Goal: Task Accomplishment & Management: Use online tool/utility

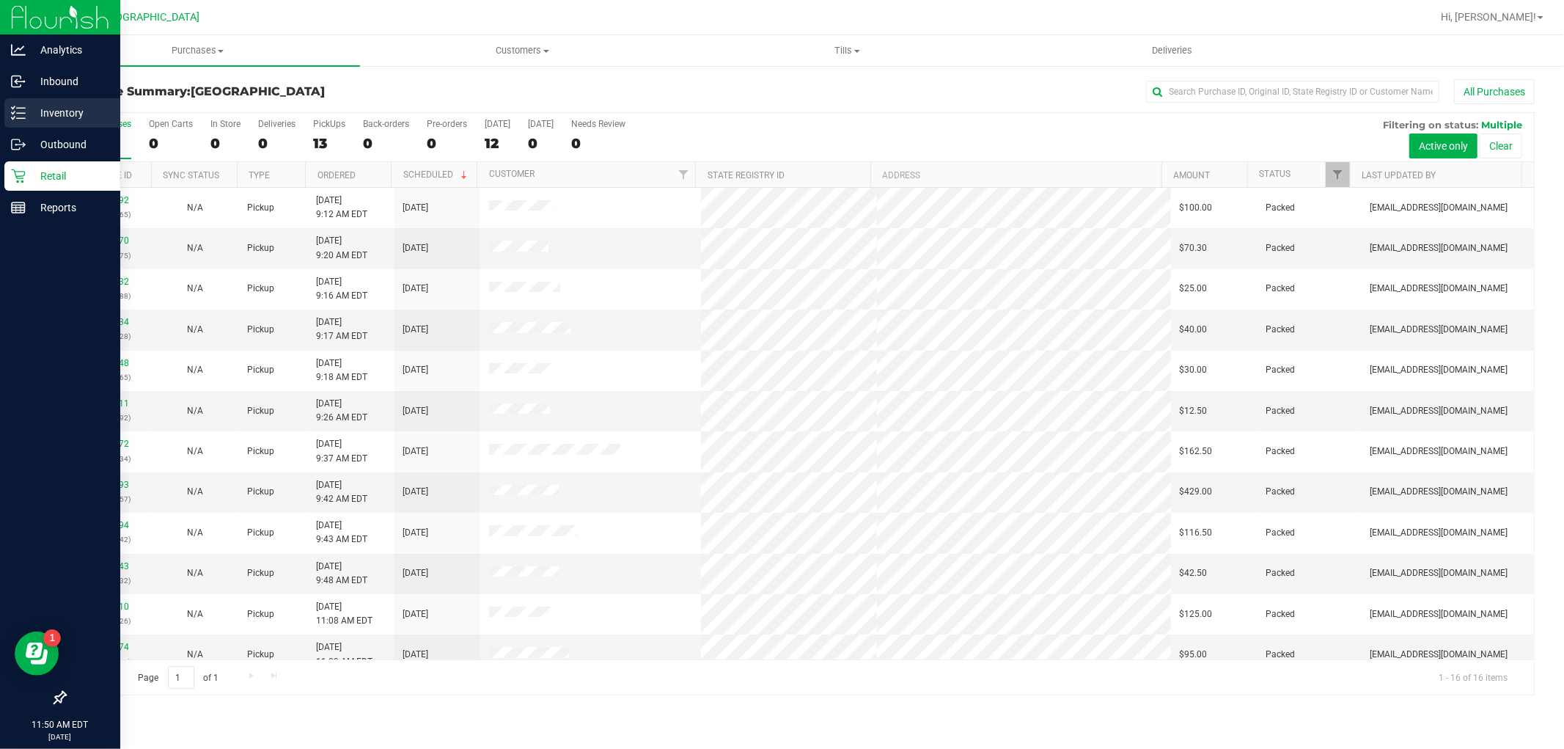
click at [32, 106] on p "Inventory" at bounding box center [70, 113] width 88 height 18
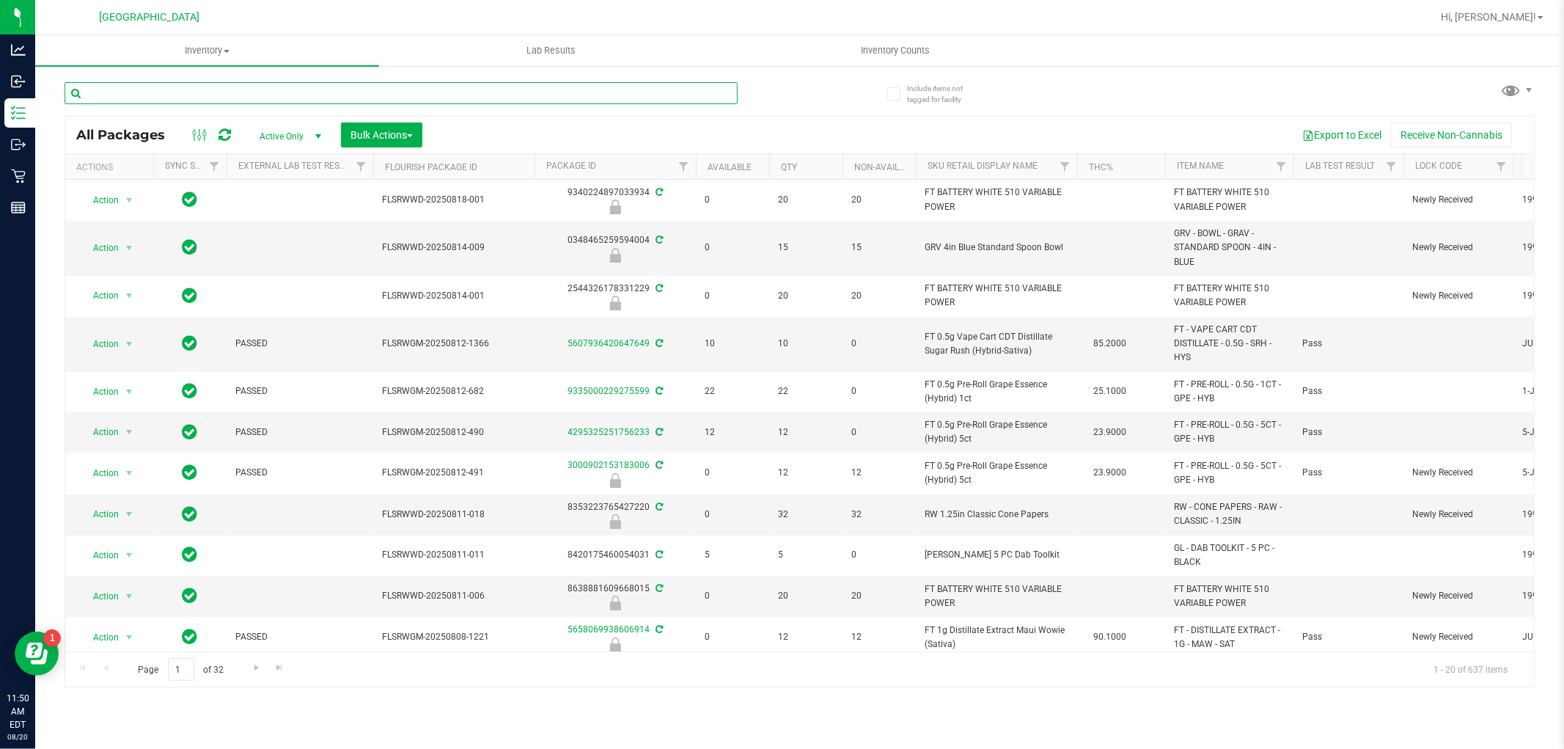
click at [350, 87] on input "text" at bounding box center [401, 93] width 673 height 22
click at [352, 86] on input "text" at bounding box center [401, 93] width 673 height 22
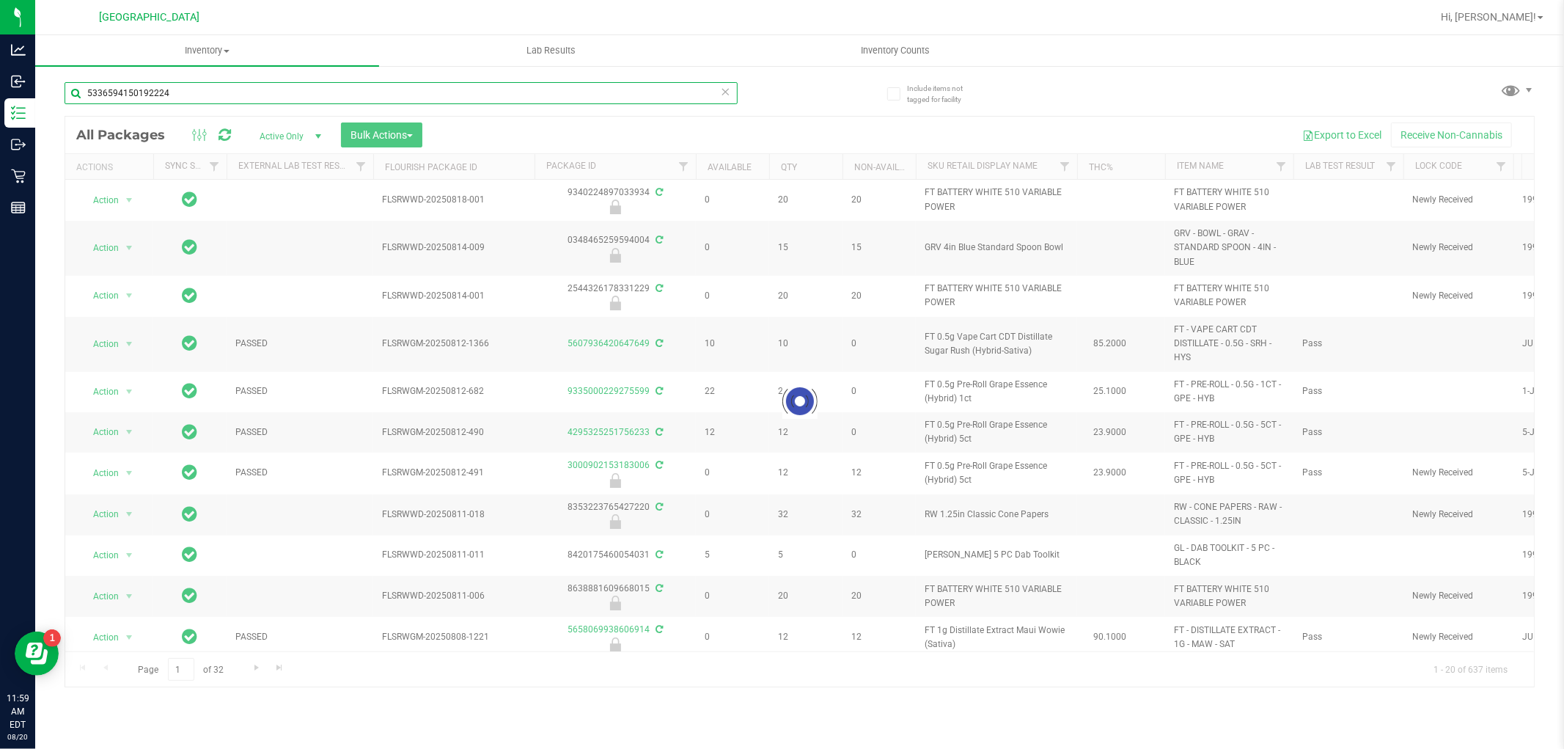
click at [350, 103] on input "5336594150192224" at bounding box center [401, 93] width 673 height 22
type input "8295991183373753"
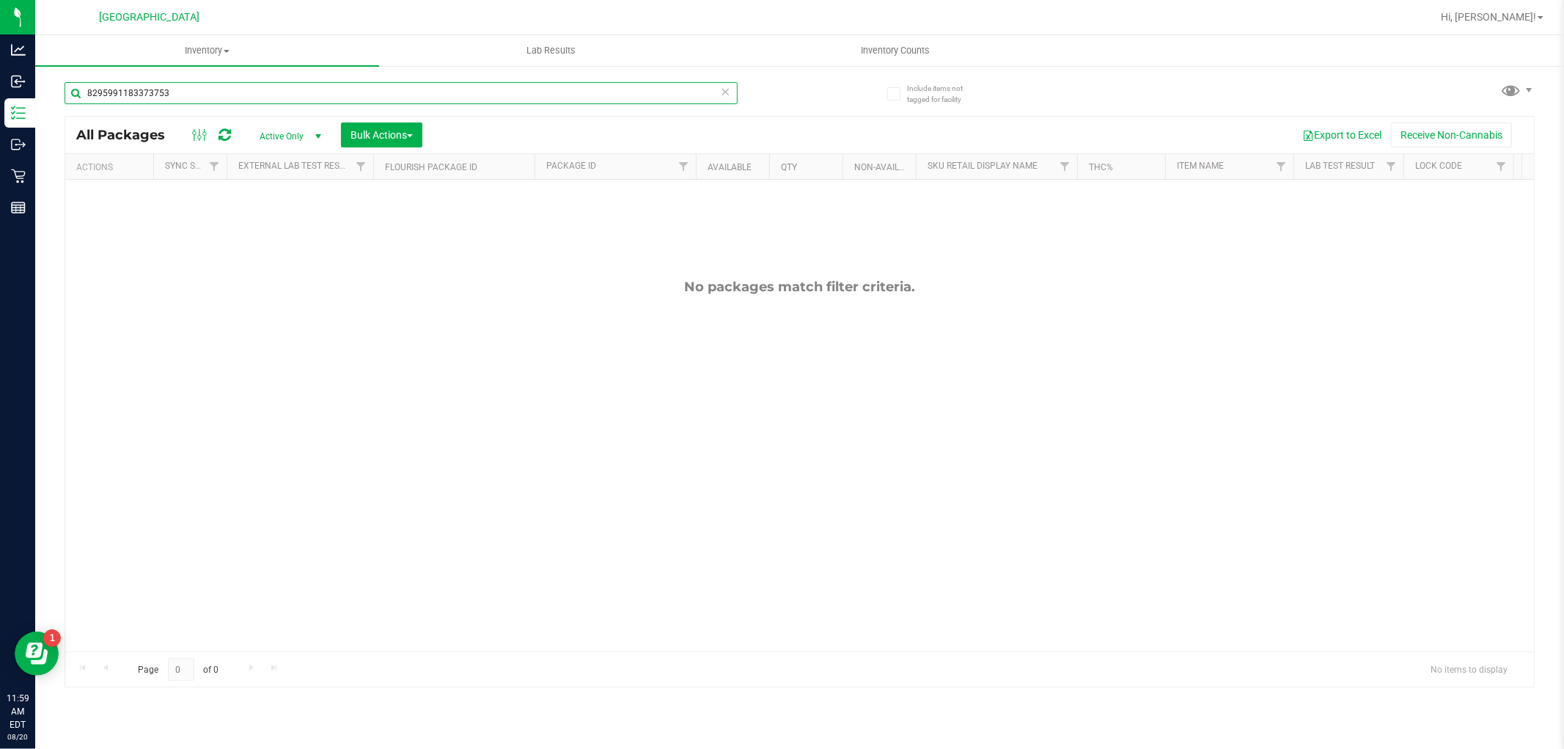
click at [310, 84] on input "8295991183373753" at bounding box center [401, 93] width 673 height 22
type input "p"
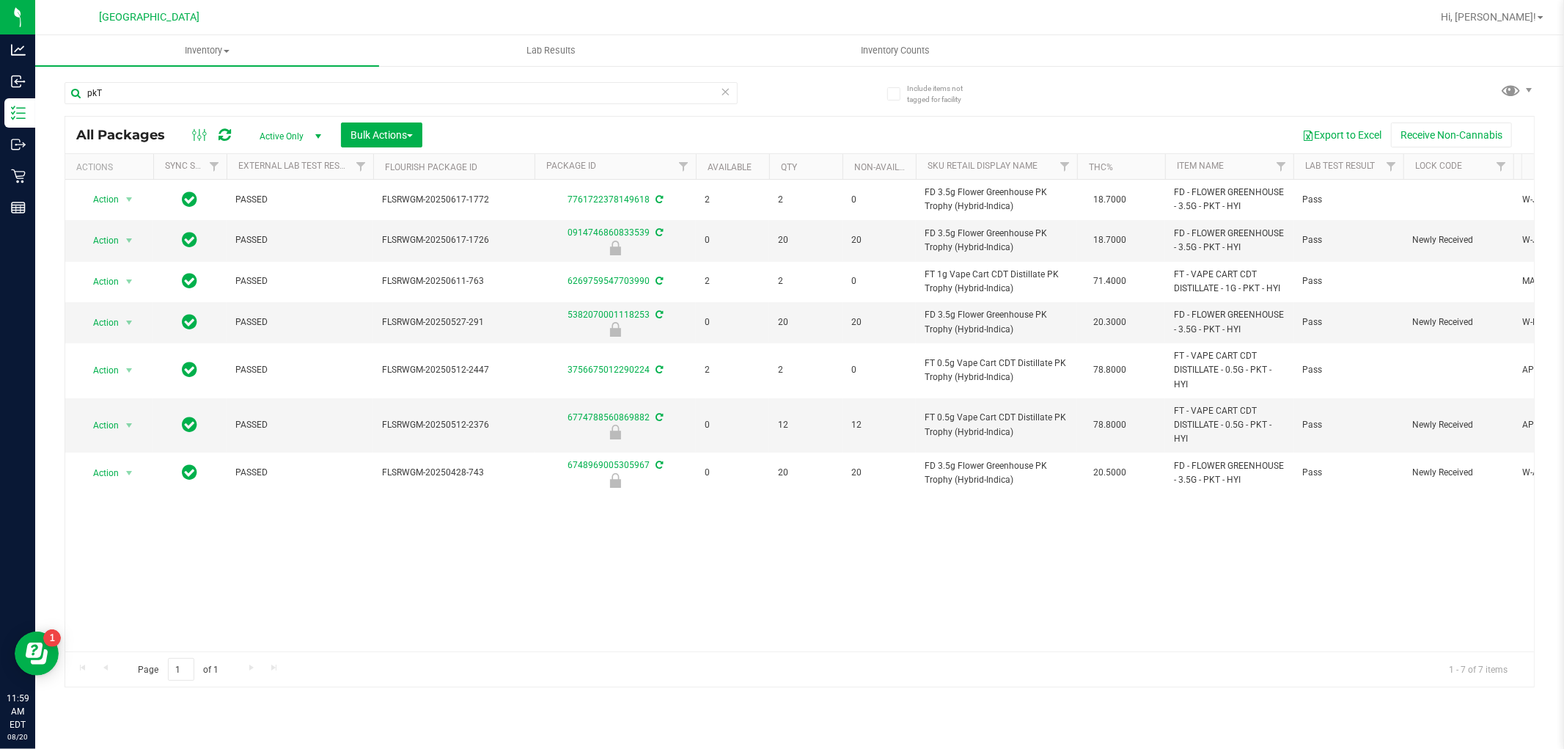
click at [328, 78] on div "pkT" at bounding box center [432, 92] width 735 height 47
click at [327, 89] on input "pkT" at bounding box center [401, 93] width 673 height 22
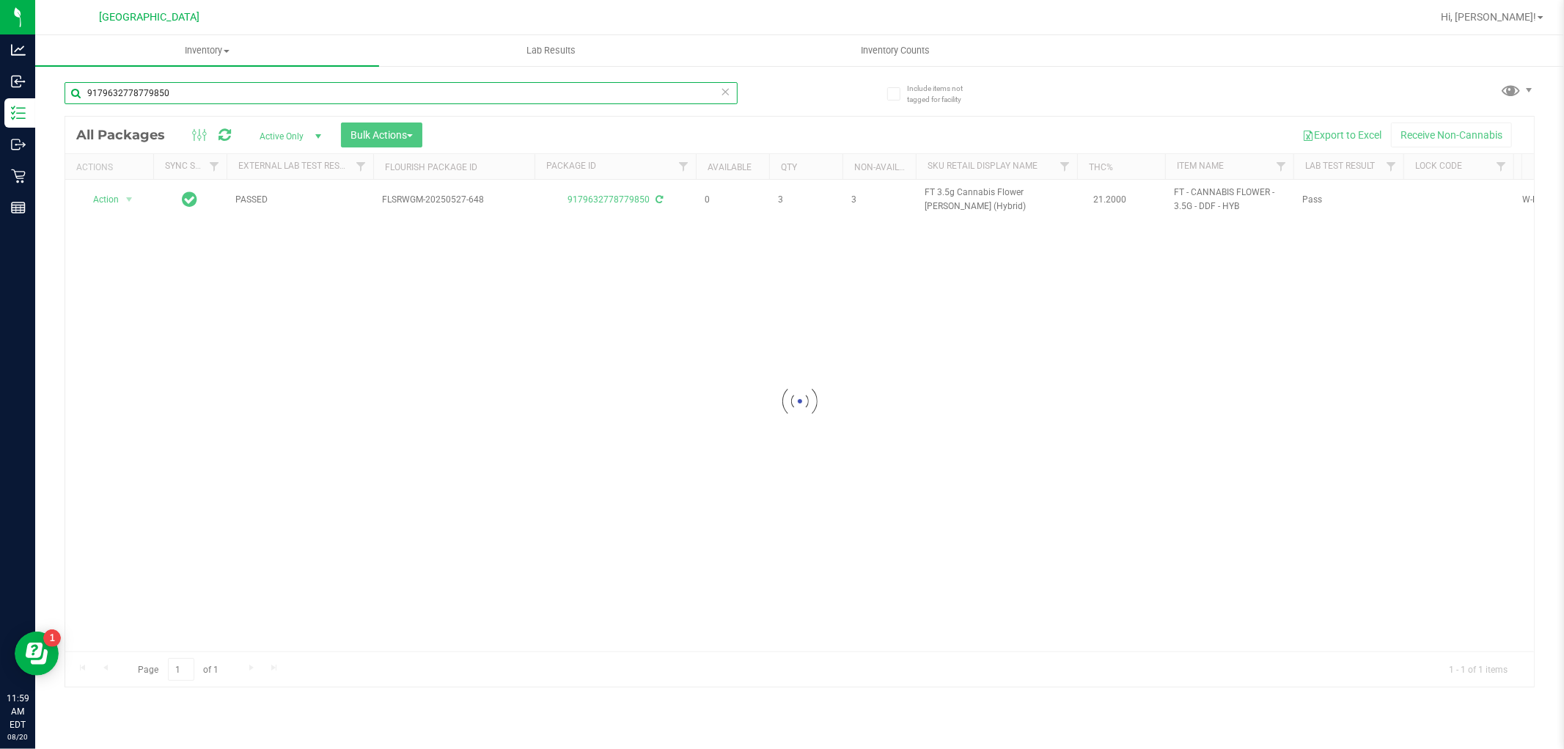
click at [332, 87] on input "9179632778779850" at bounding box center [401, 93] width 673 height 22
click at [332, 87] on input "3867871576032215" at bounding box center [401, 93] width 673 height 22
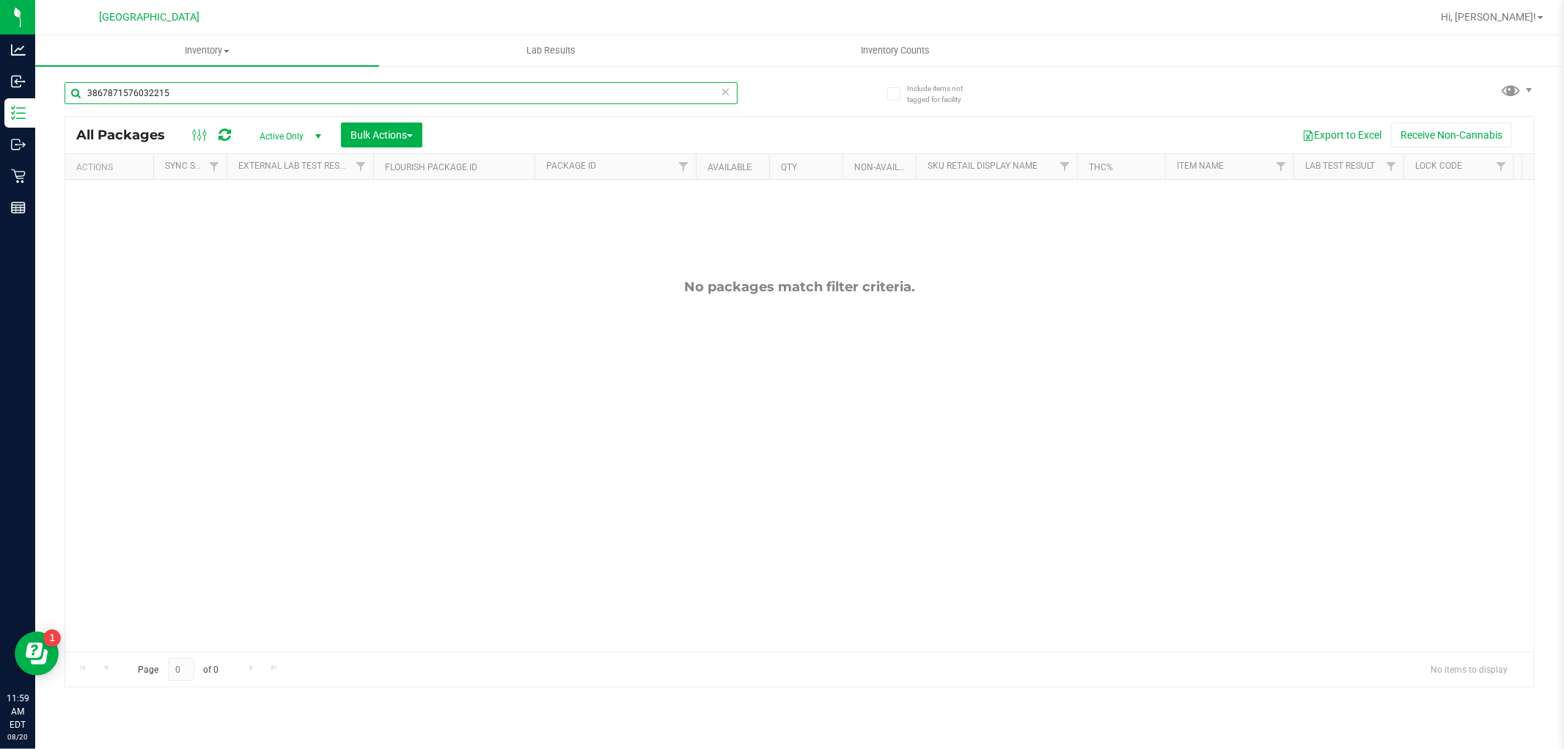
click at [332, 87] on input "3867871576032215" at bounding box center [401, 93] width 673 height 22
type input "5094497363852582"
click at [330, 83] on input "5094497363852582" at bounding box center [401, 93] width 673 height 22
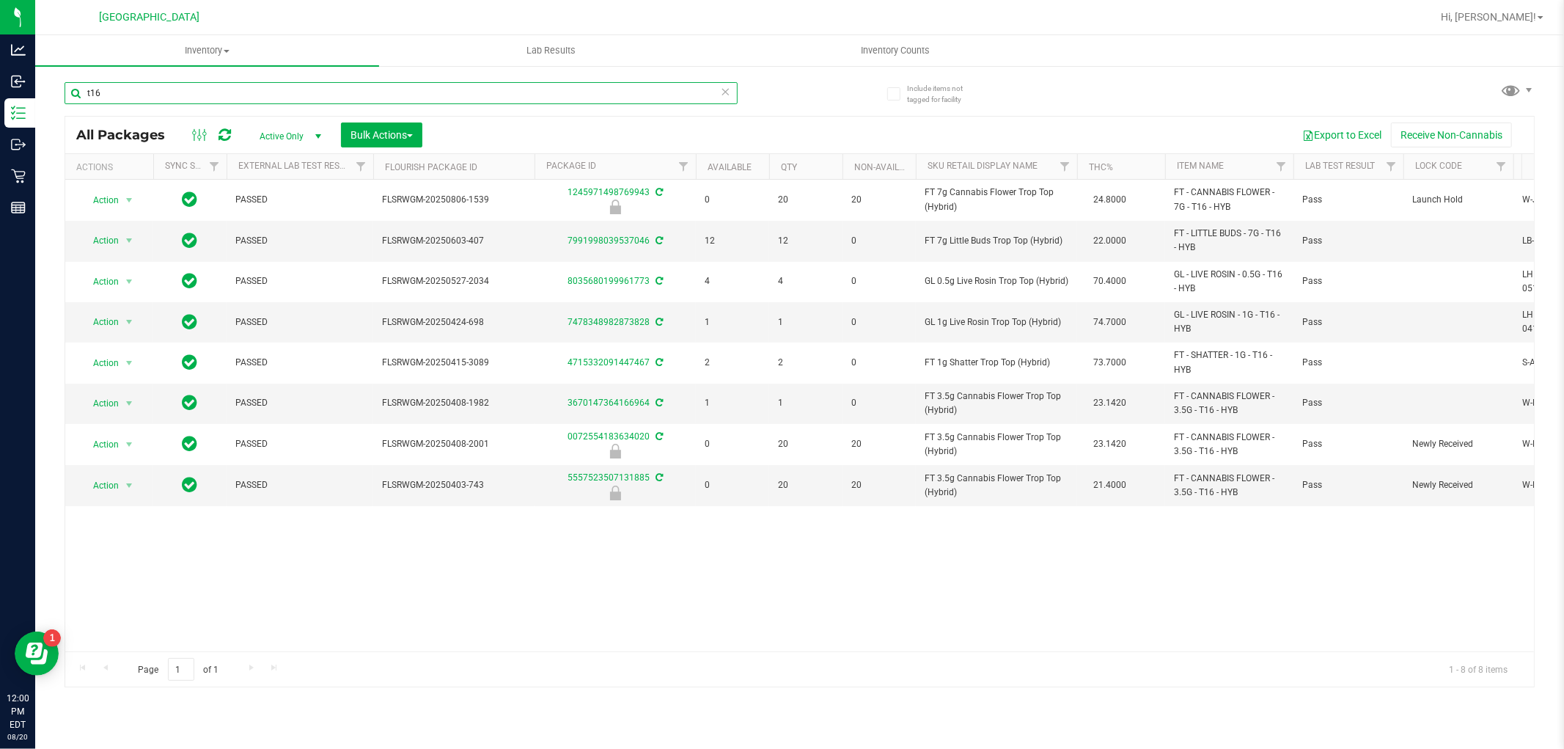
click at [540, 92] on input "t16" at bounding box center [401, 93] width 673 height 22
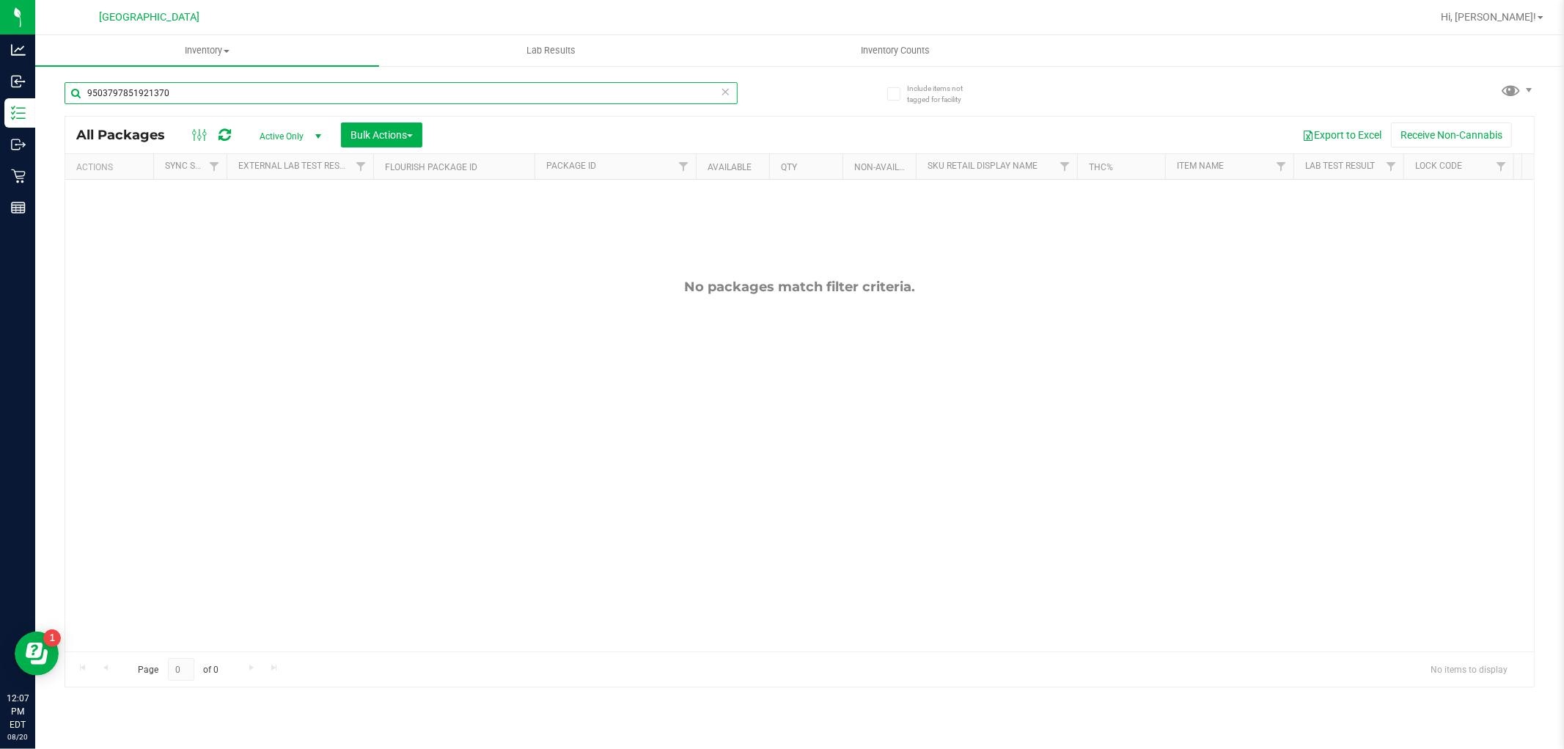
type input "9503797851921370"
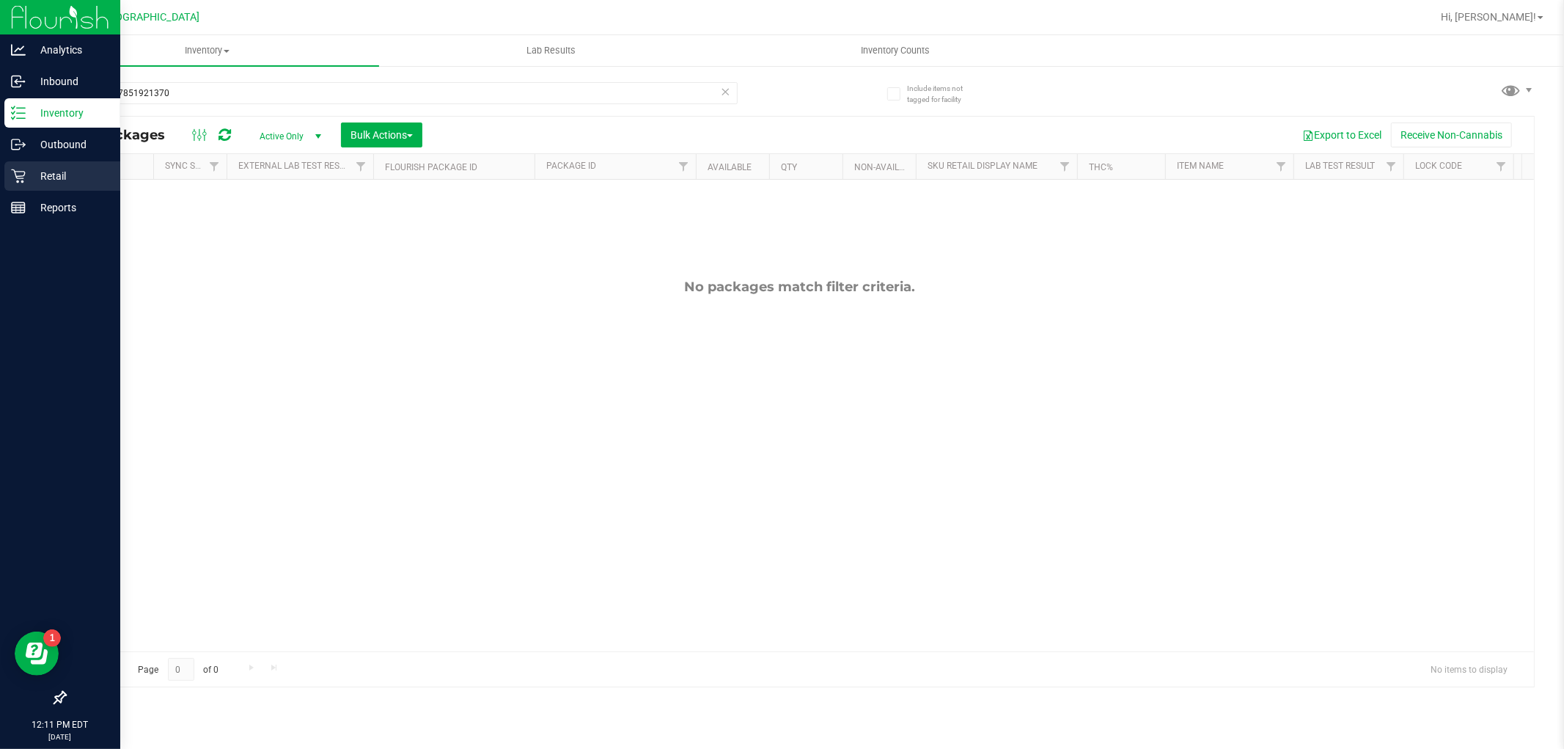
click at [1, 181] on link "Retail" at bounding box center [60, 177] width 120 height 32
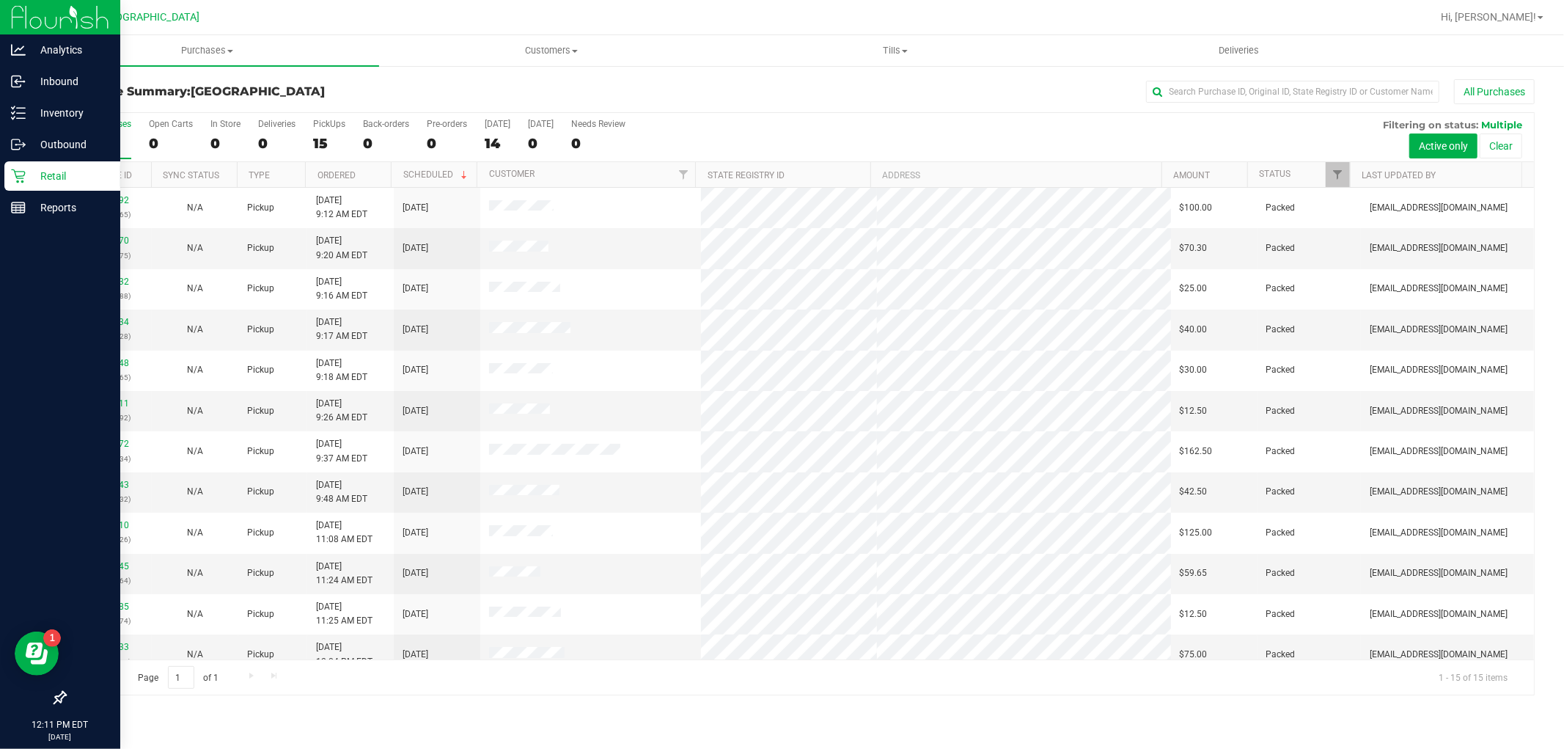
click at [602, 169] on th "Customer" at bounding box center [586, 175] width 219 height 26
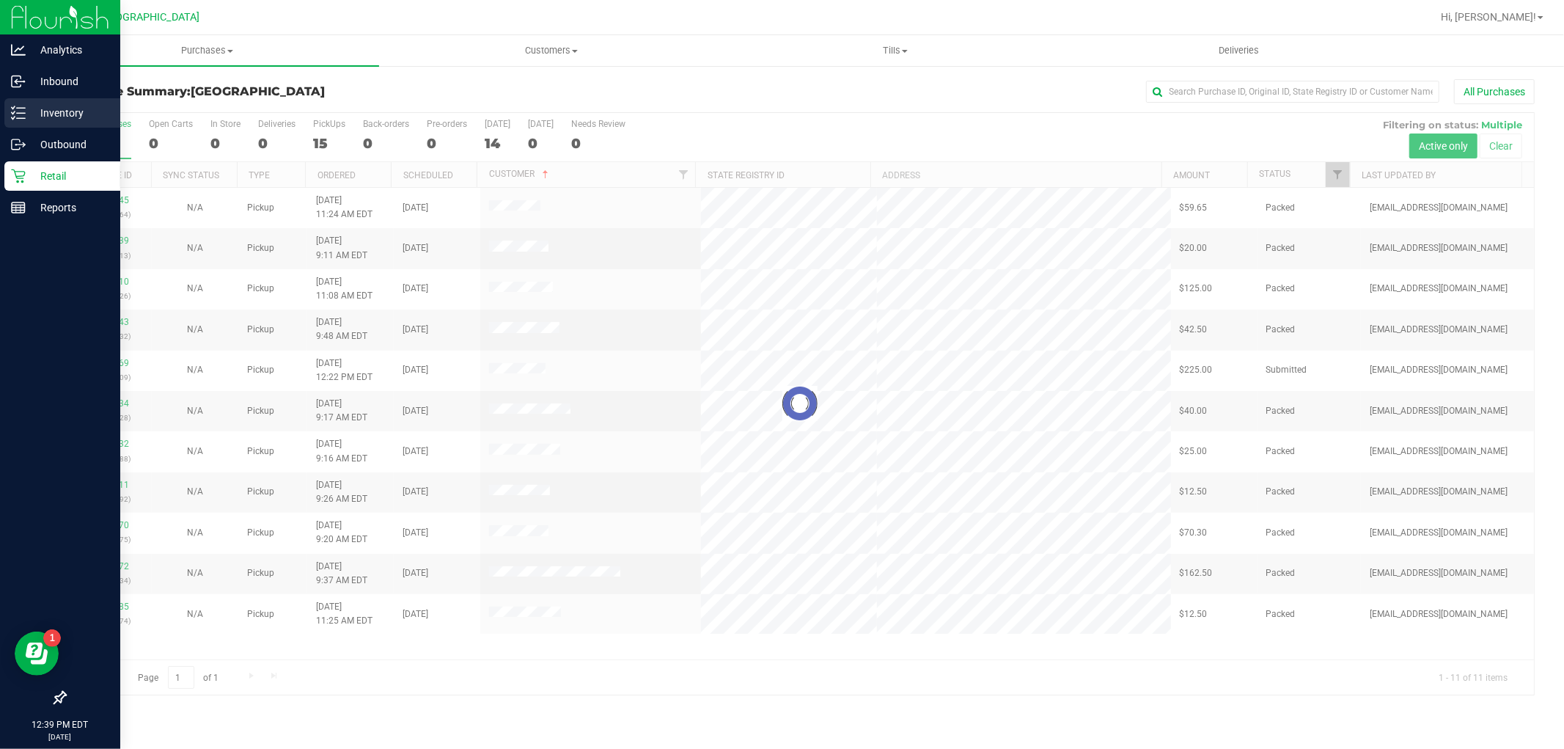
click at [70, 108] on p "Inventory" at bounding box center [70, 113] width 88 height 18
click at [45, 110] on p "Inventory" at bounding box center [70, 113] width 88 height 18
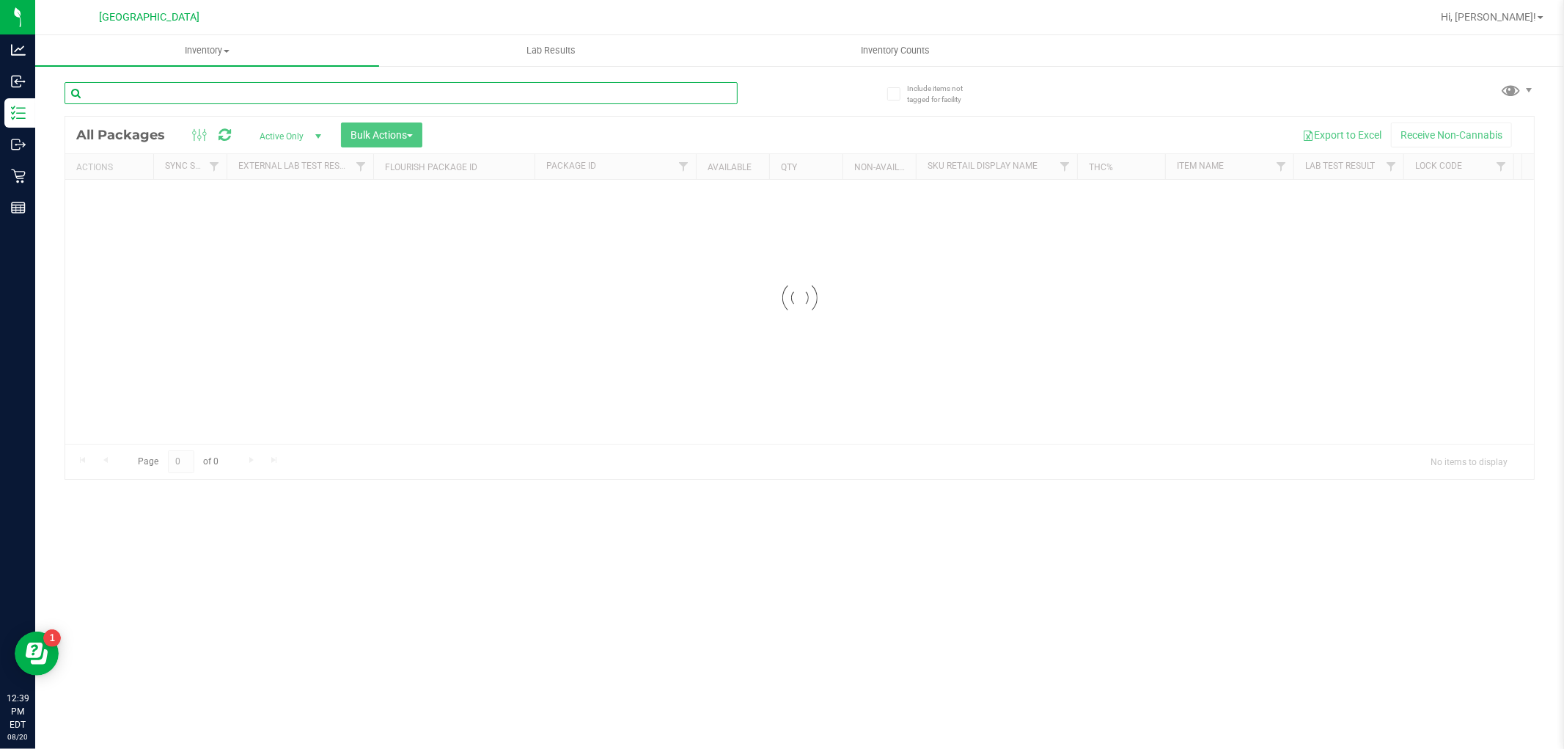
click at [160, 92] on div "Inventory All packages All inventory Waste log Create inventory Lab Results Inv…" at bounding box center [799, 391] width 1529 height 713
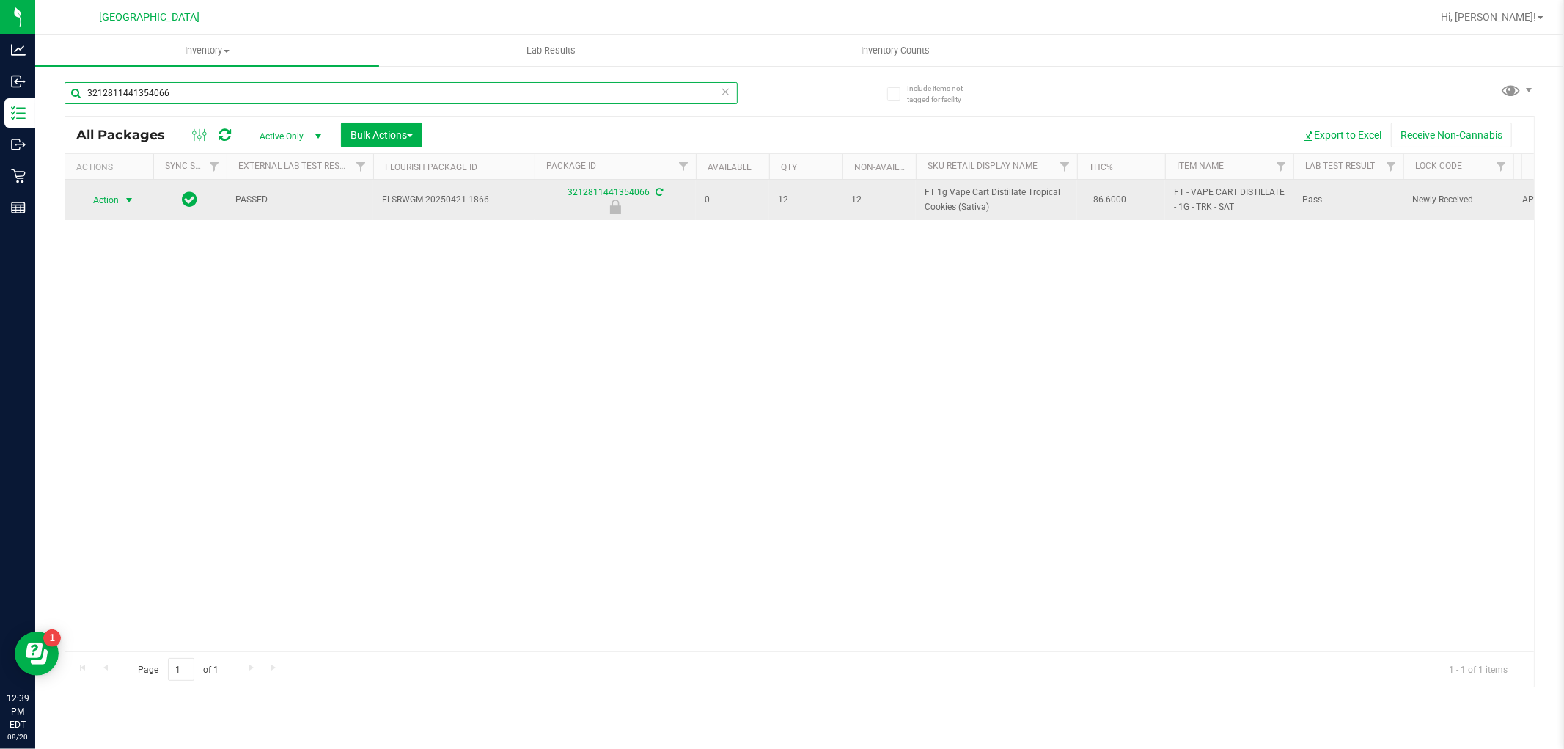
type input "3212811441354066"
click at [126, 202] on span "select" at bounding box center [129, 200] width 12 height 12
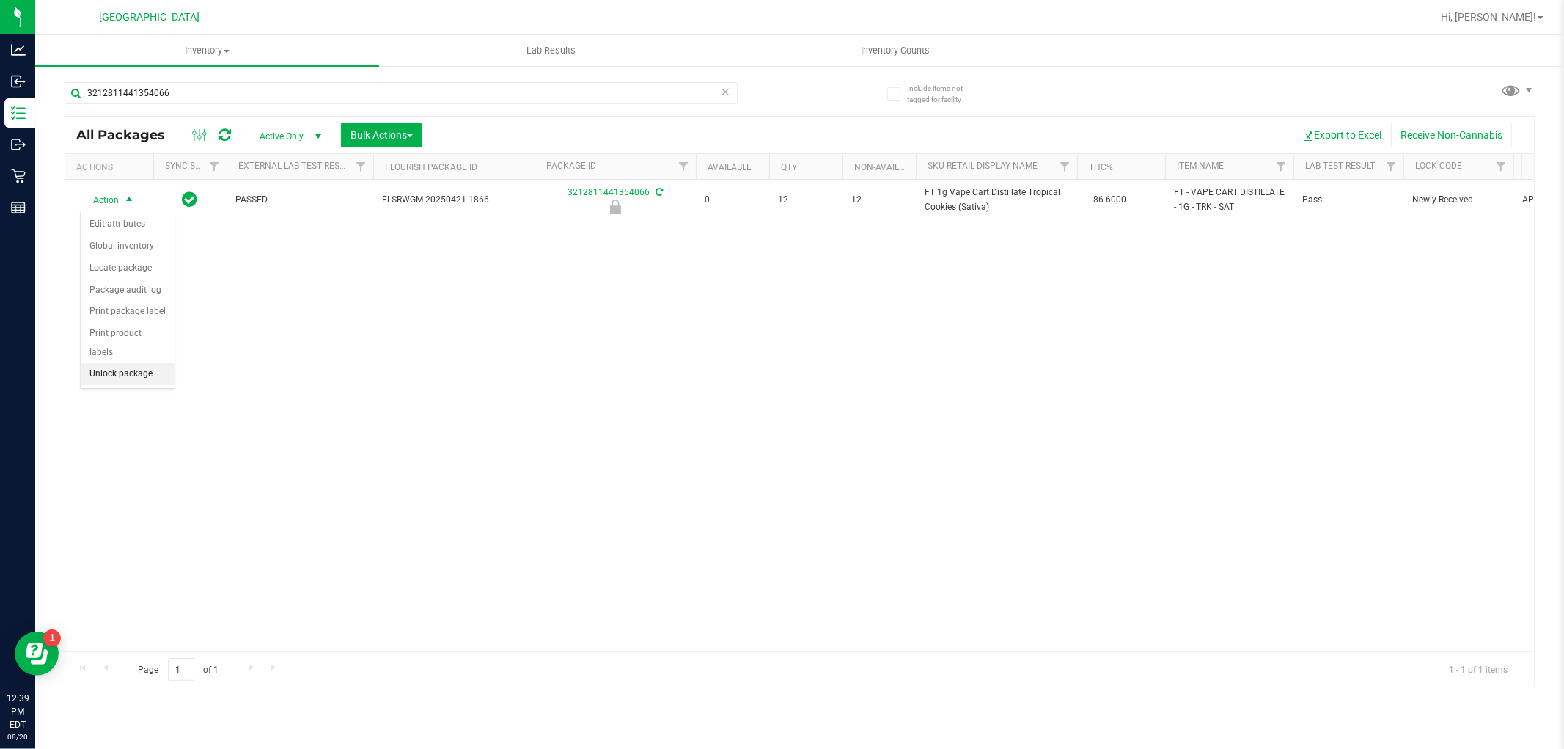
click at [128, 375] on li "Unlock package" at bounding box center [128, 374] width 94 height 22
